Goal: Communication & Community: Participate in discussion

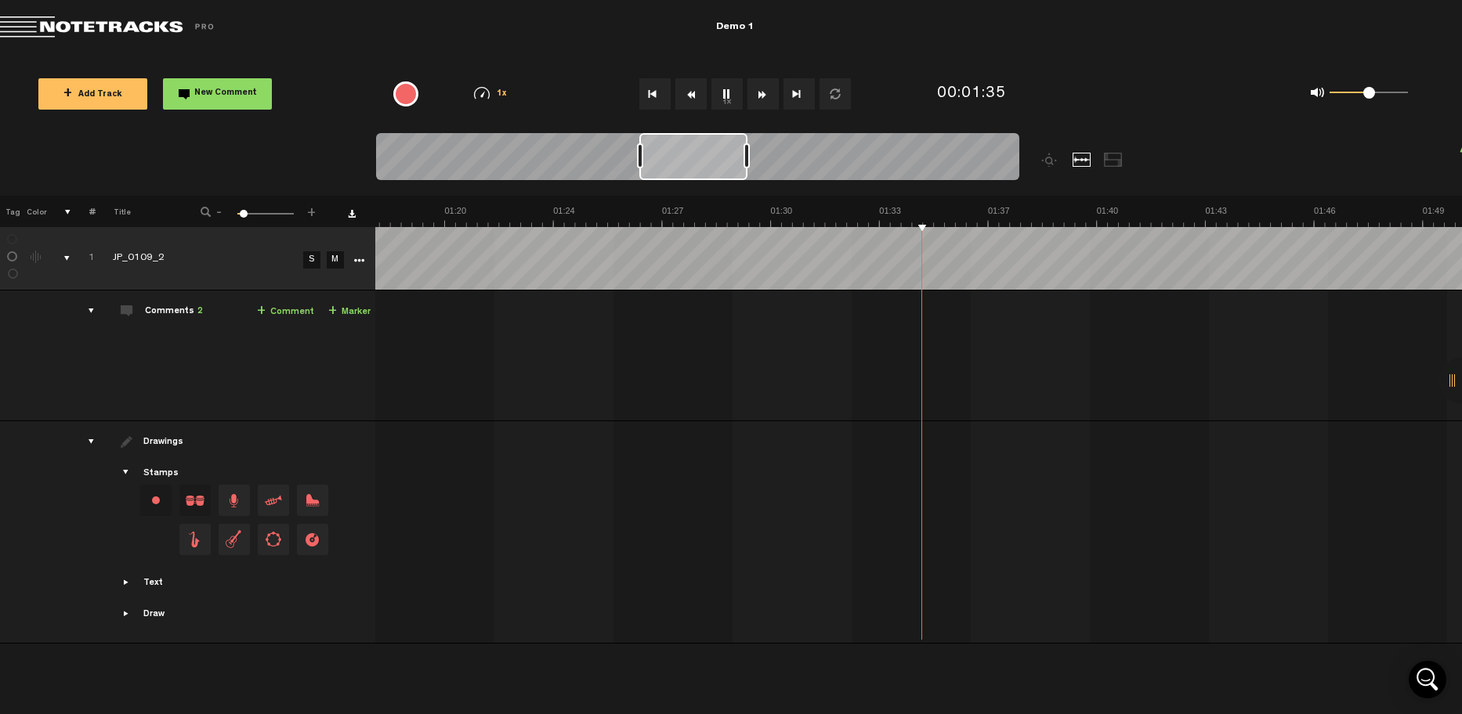
scroll to position [0, 2647]
click at [714, 215] on img at bounding box center [988, 216] width 6518 height 22
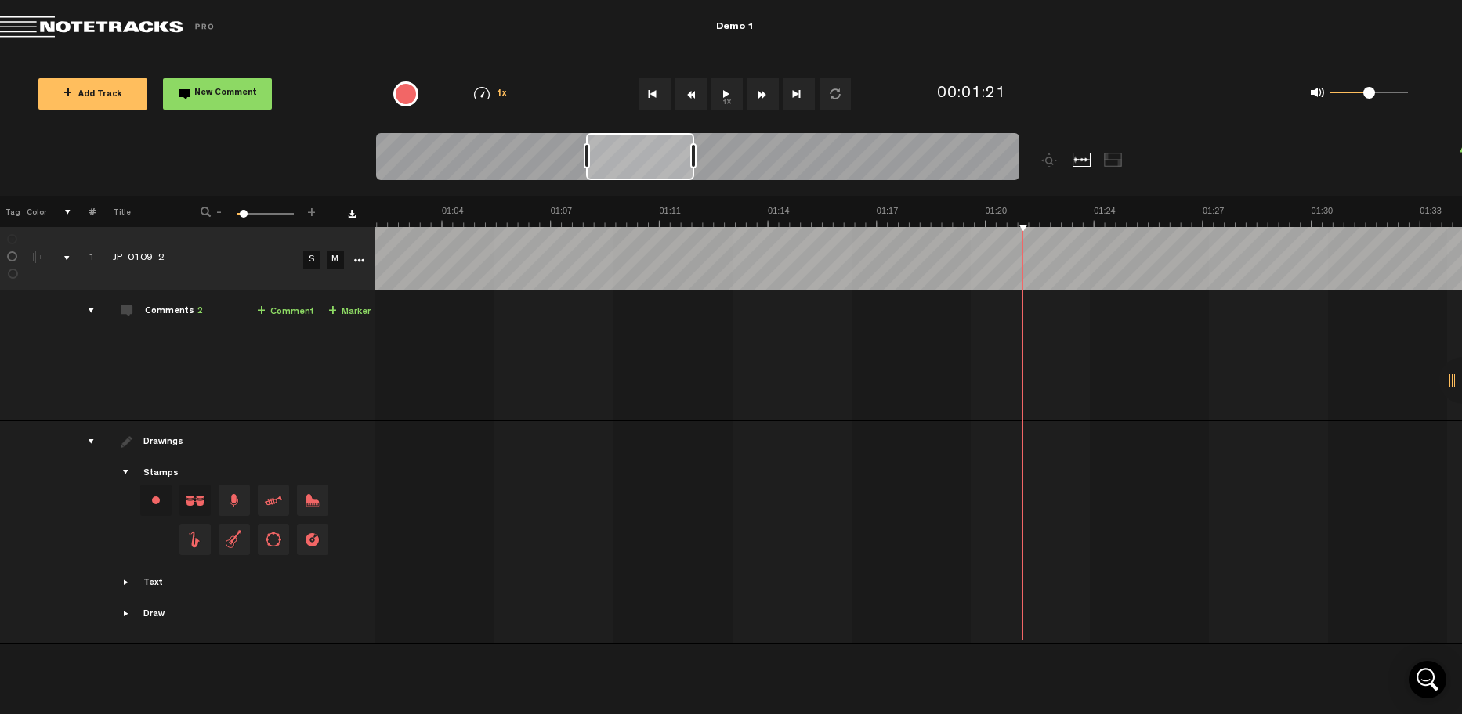
click at [298, 316] on link "+ Comment" at bounding box center [285, 312] width 57 height 18
click at [1113, 348] on textarea at bounding box center [1182, 346] width 201 height 19
type textarea "Varbūt šo balsi varētu vairāk ar reverb?"
click at [1265, 378] on icon "comment" at bounding box center [1253, 374] width 61 height 16
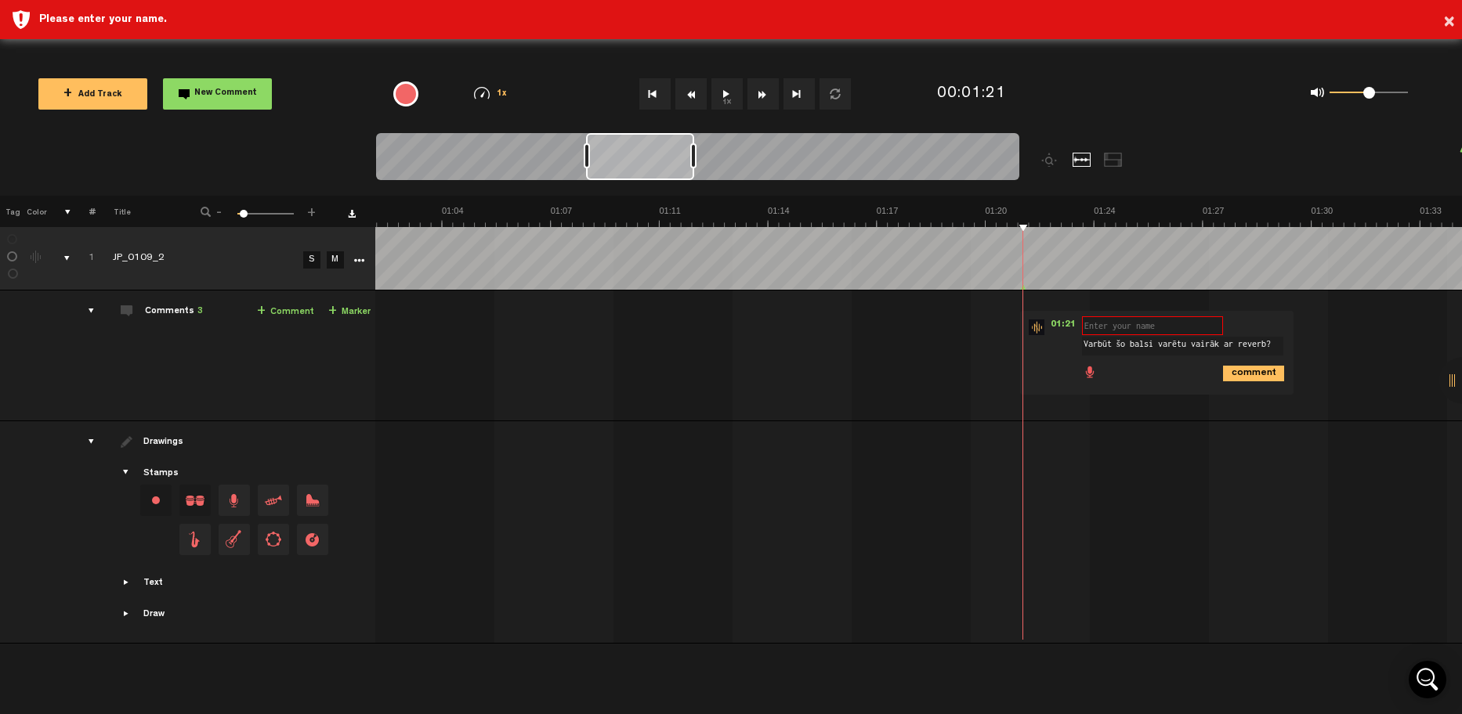
click at [1152, 329] on input "text" at bounding box center [1152, 325] width 141 height 19
type input "[PERSON_NAME]"
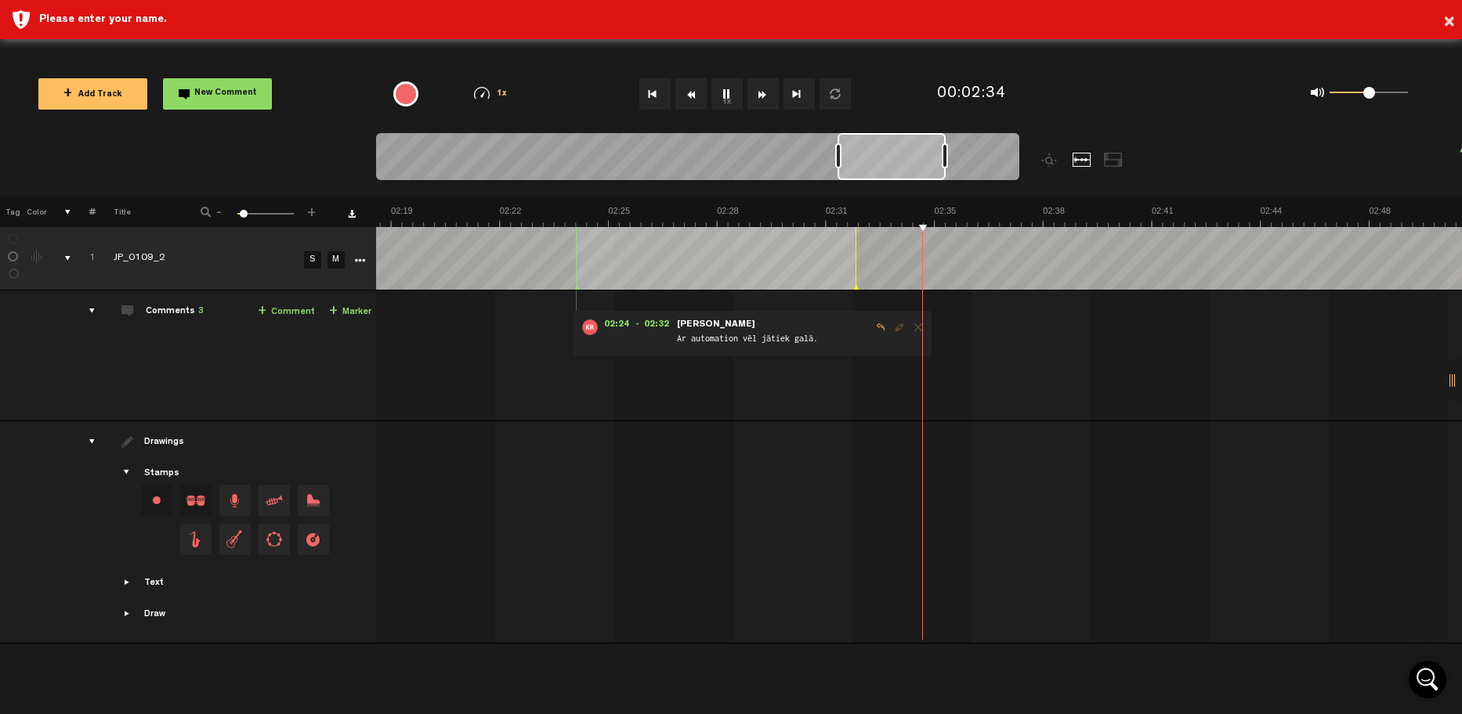
scroll to position [0, 4656]
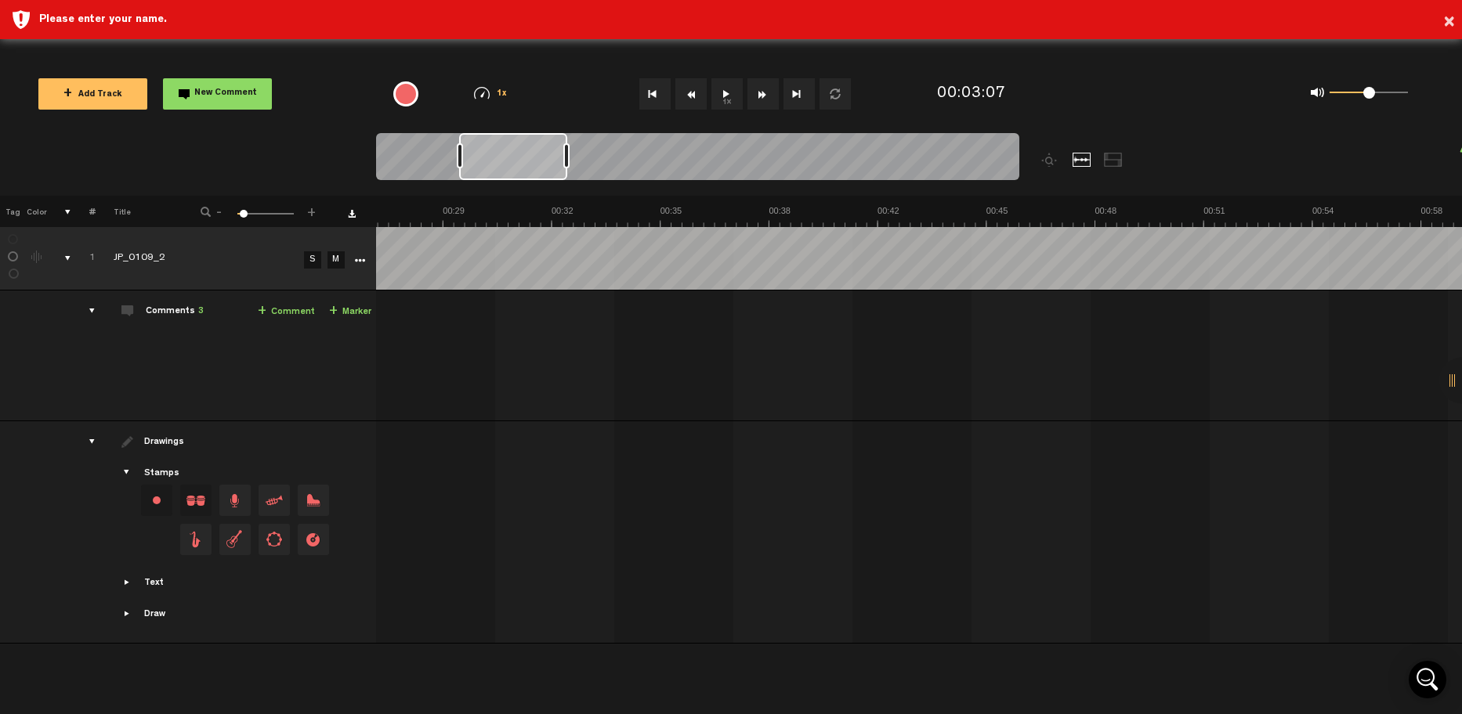
scroll to position [0, 0]
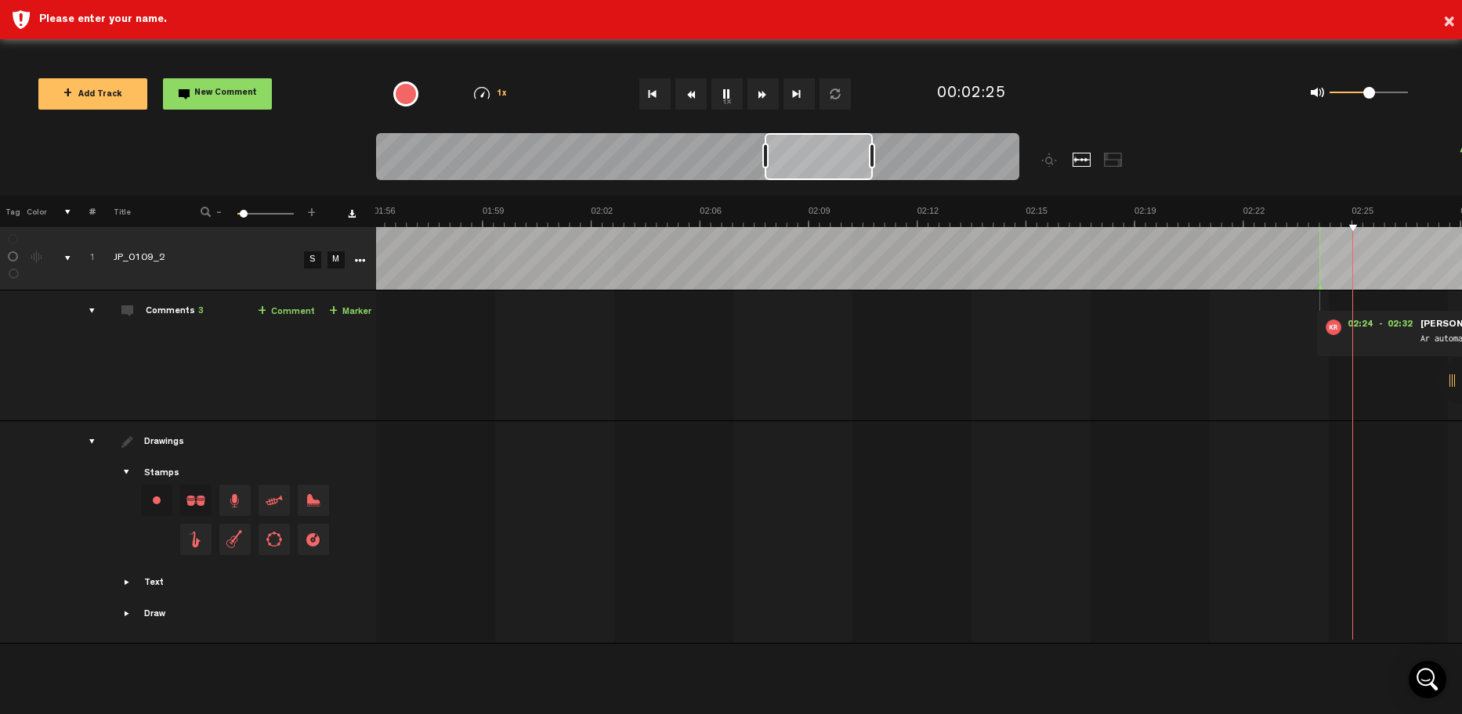
scroll to position [0, 4347]
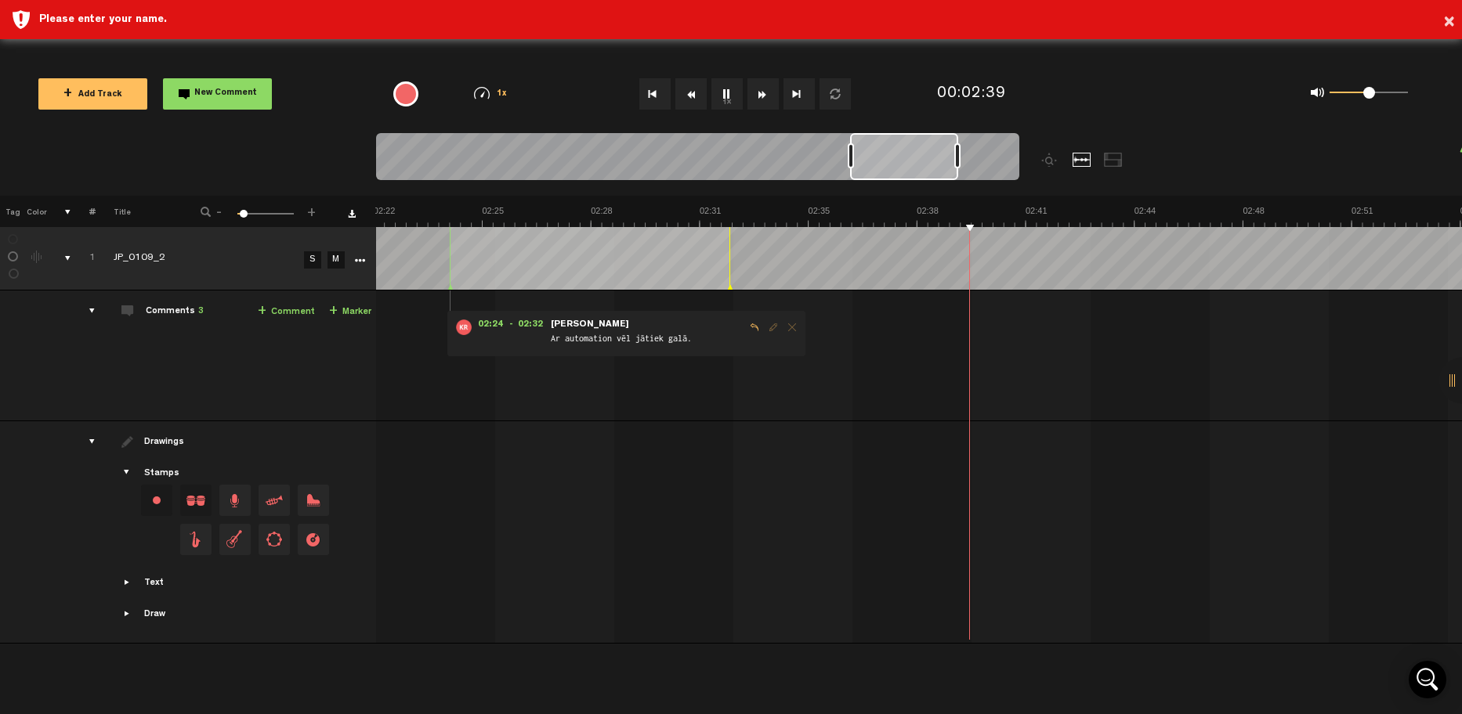
click at [298, 314] on link "+ Comment" at bounding box center [286, 312] width 57 height 18
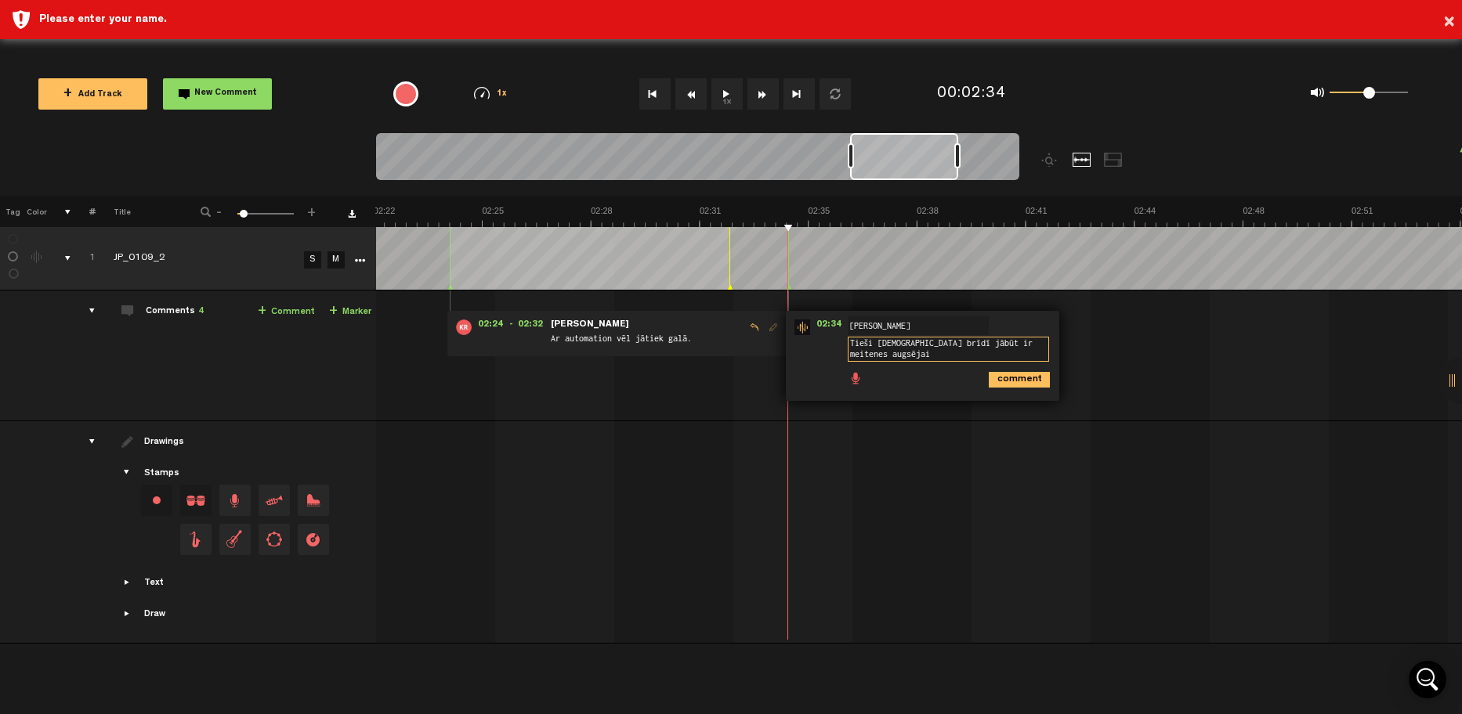
scroll to position [2, 0]
type textarea "Tieši šinī brīdī jābūt ir meitenes augsējai skaņai"
click at [1016, 382] on icon "comment" at bounding box center [1018, 380] width 61 height 16
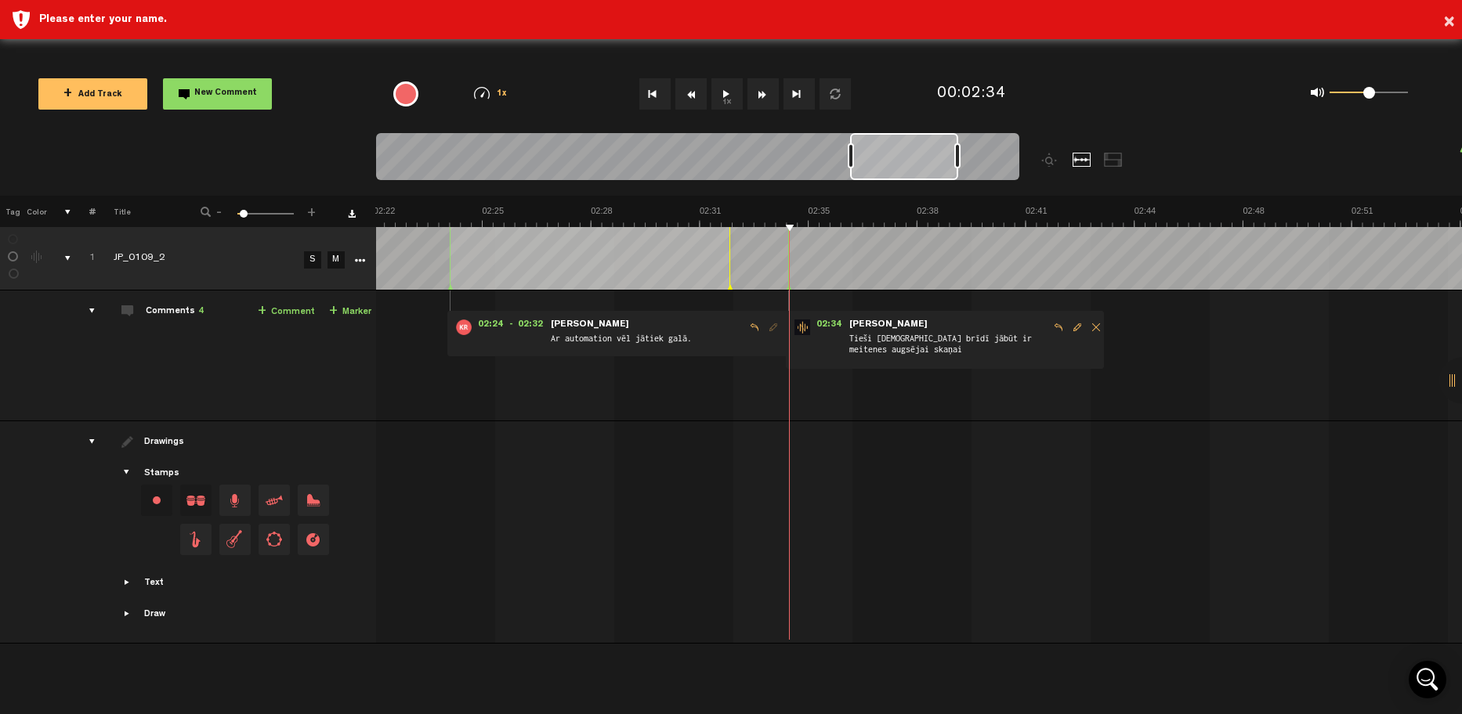
click at [1077, 329] on span "Edit comment" at bounding box center [1077, 327] width 19 height 11
click at [928, 356] on textarea "Tieši šinī brīdī jābūt ir meitenes augsējai skaņai" at bounding box center [947, 349] width 201 height 25
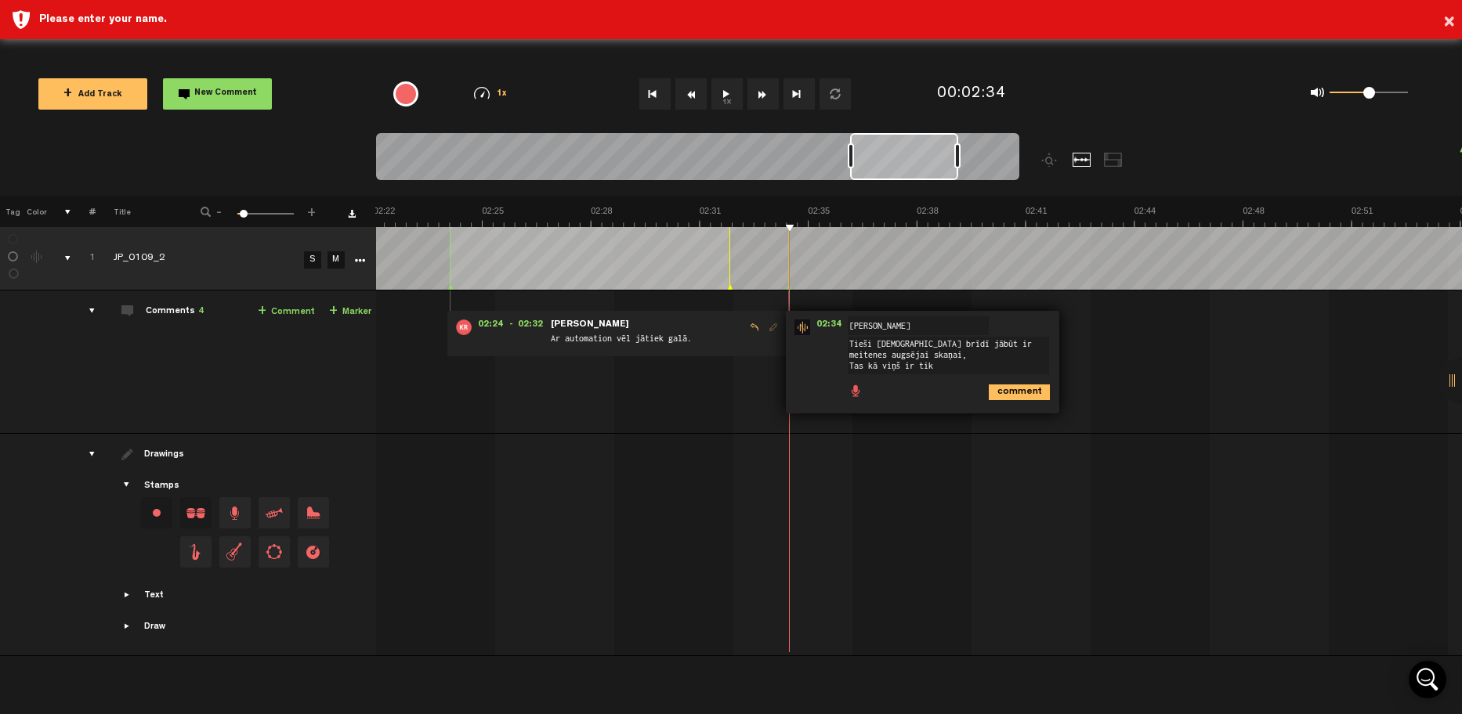
click at [951, 364] on textarea "Tieši šinī brīdī jābūt ir meitenes augsējai skaņai, Tas kā viņš ir tik" at bounding box center [947, 356] width 201 height 38
click at [959, 372] on textarea "Tieši šinī brīdī jābūt ir meitenes augsējai skaņai, Tas kā viņš ir tik" at bounding box center [947, 356] width 201 height 38
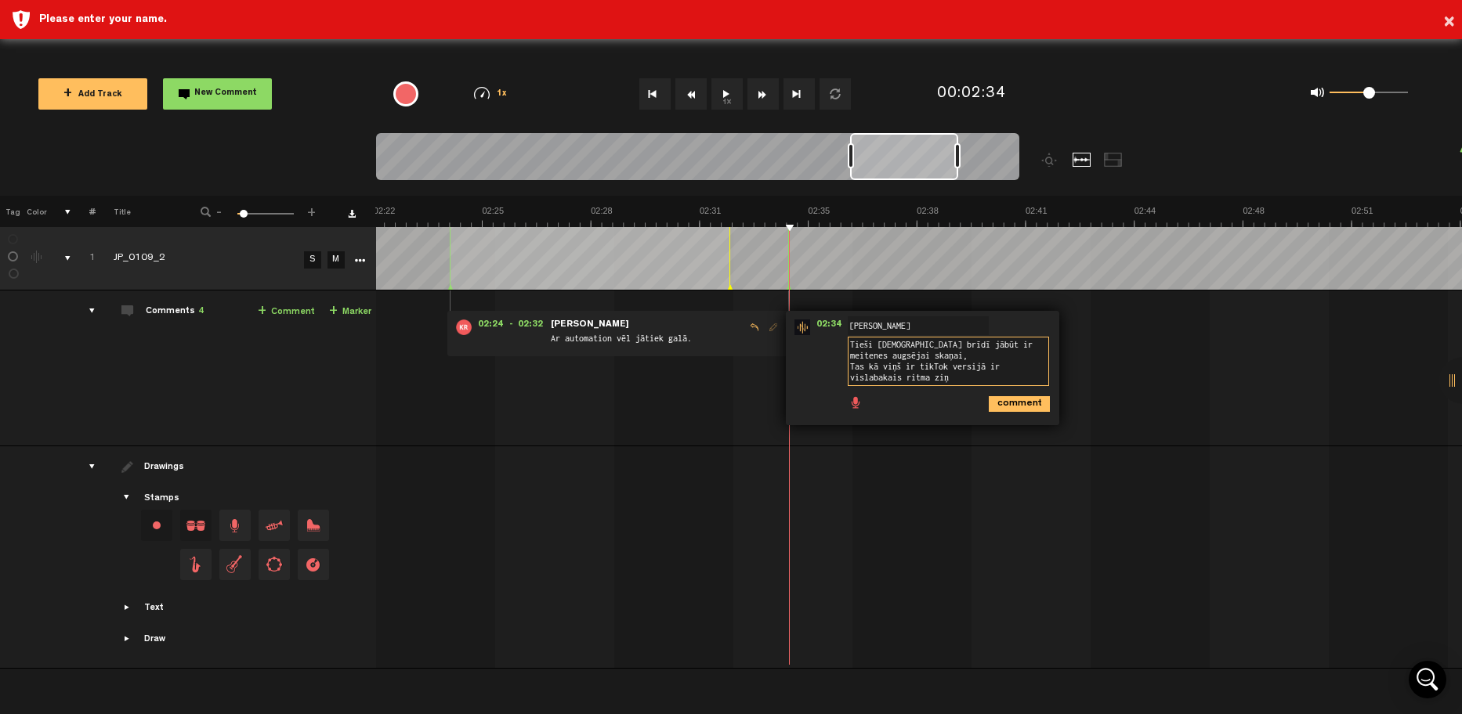
type textarea "Tieši [DEMOGRAPHIC_DATA] brīdī jābūt ir meitenes augsējai skaņai, Tas kā viņš i…"
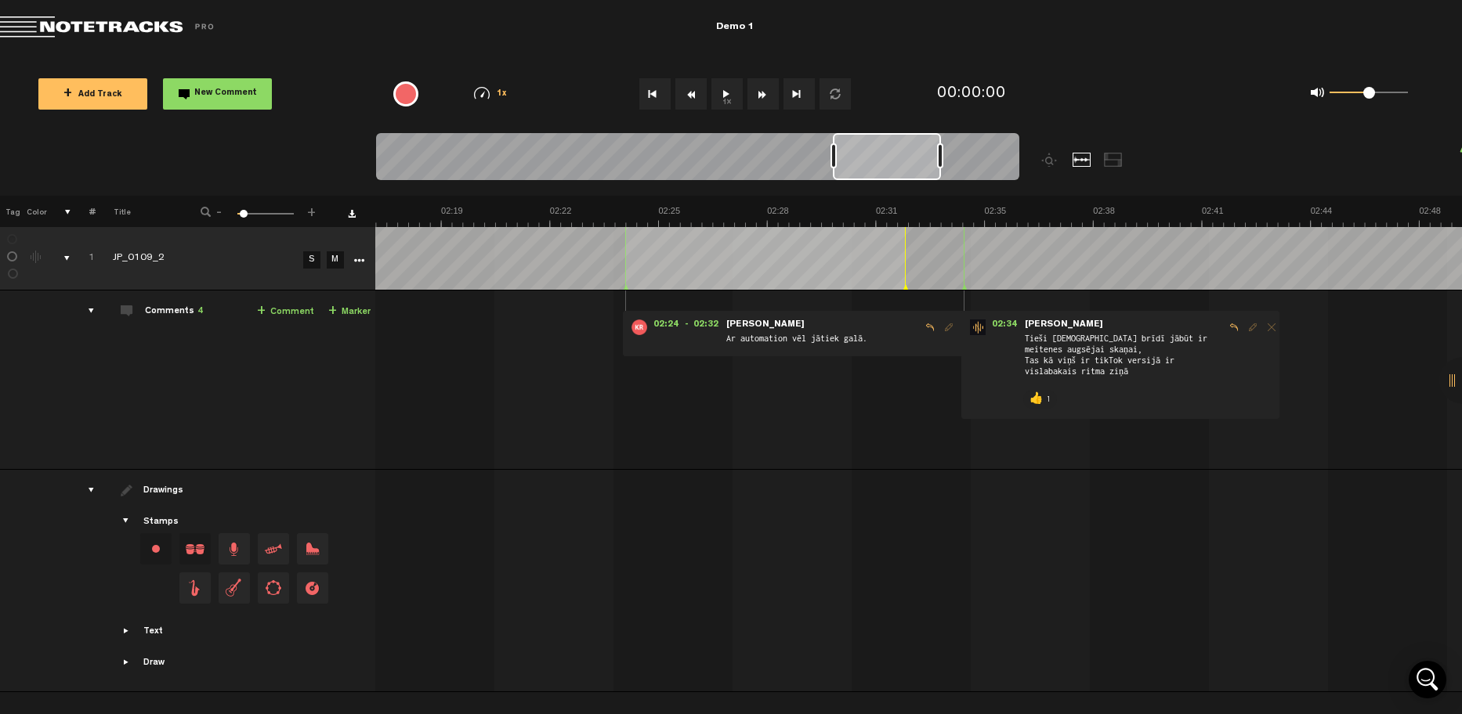
scroll to position [0, 4605]
